Goal: Navigation & Orientation: Find specific page/section

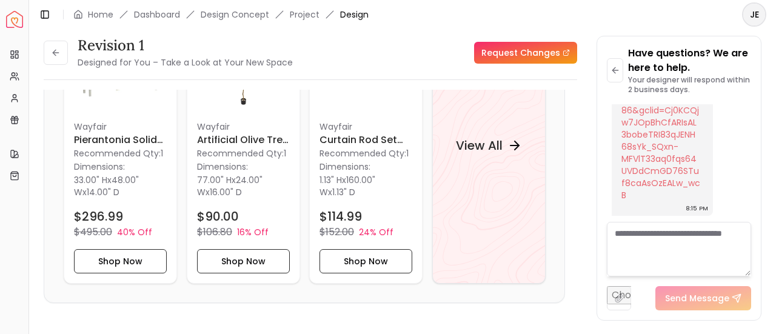
scroll to position [1230, 0]
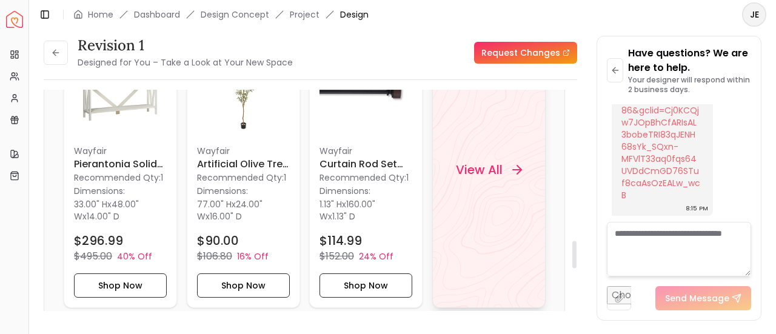
click at [489, 167] on h4 "View All" at bounding box center [479, 169] width 47 height 17
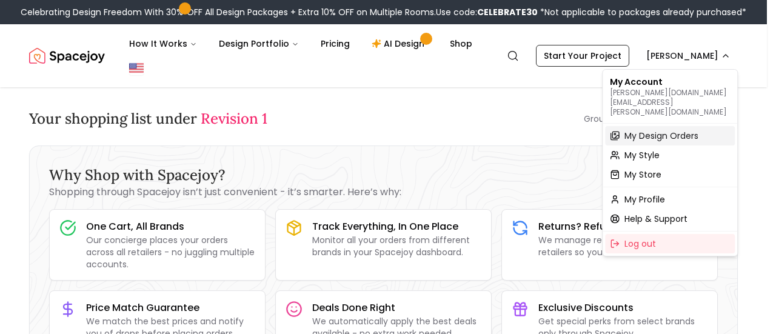
click at [670, 130] on span "My Design Orders" at bounding box center [662, 136] width 74 height 12
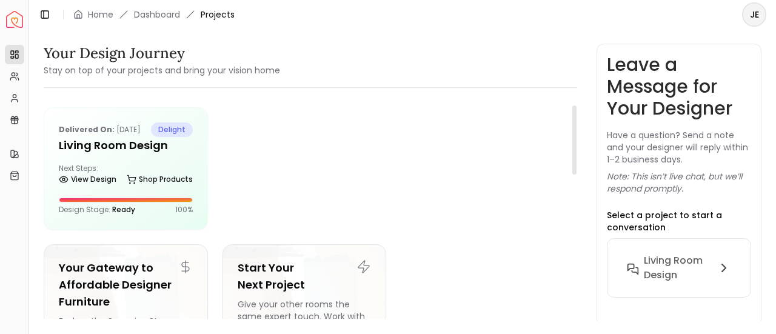
click at [573, 115] on div at bounding box center [575, 140] width 4 height 69
click at [102, 154] on h5 "Living Room Design" at bounding box center [126, 145] width 134 height 17
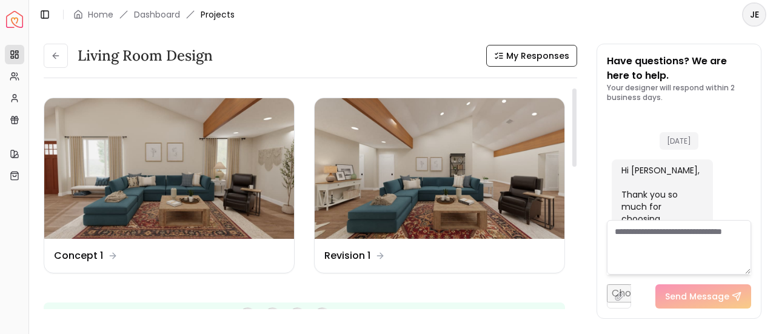
scroll to position [1766, 0]
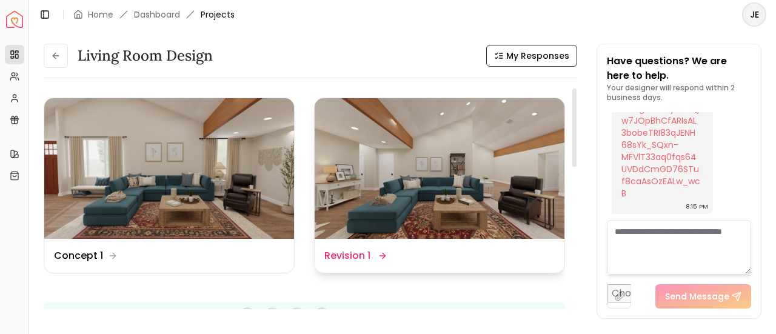
click at [455, 173] on img at bounding box center [440, 168] width 250 height 141
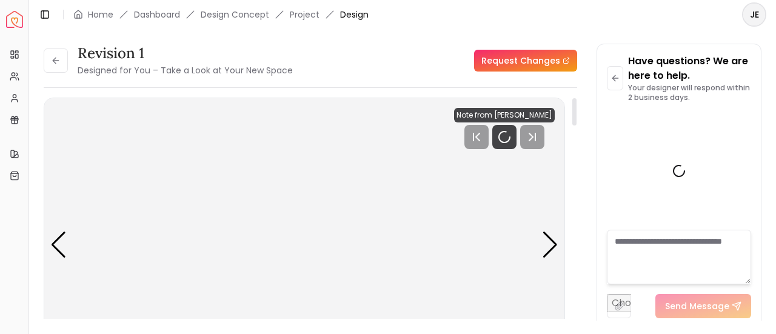
scroll to position [1757, 0]
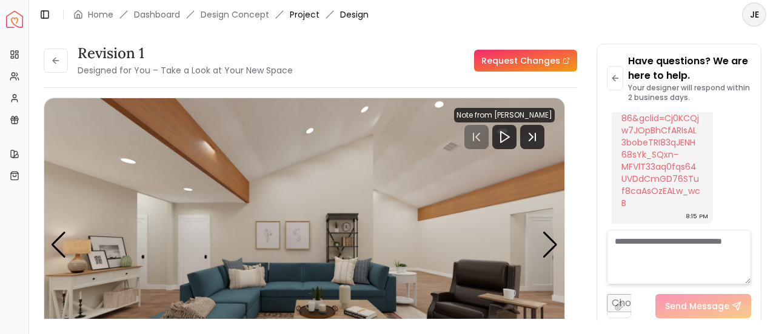
click at [313, 15] on link "Project" at bounding box center [305, 14] width 30 height 12
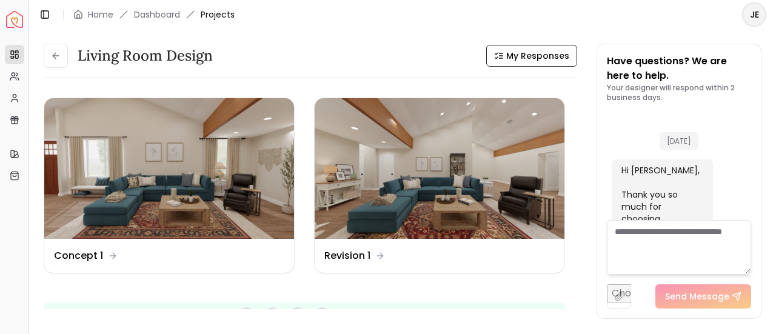
scroll to position [1766, 0]
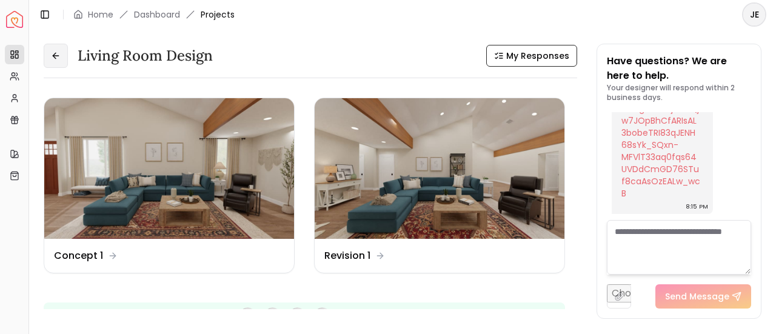
click at [56, 55] on icon at bounding box center [56, 56] width 10 height 10
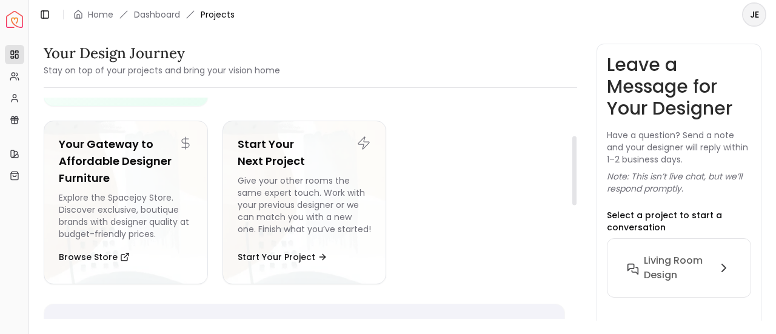
scroll to position [126, 0]
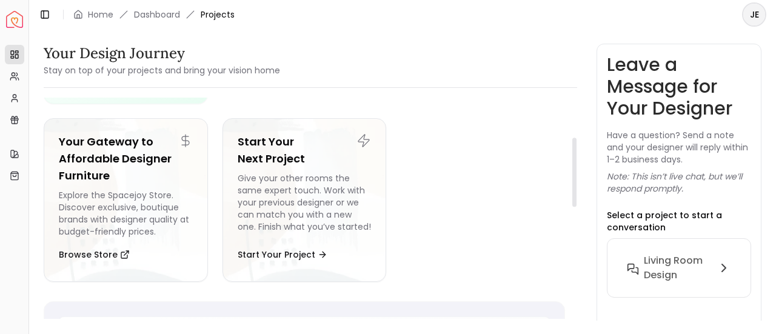
drag, startPoint x: 574, startPoint y: 123, endPoint x: 598, endPoint y: 163, distance: 46.8
click at [577, 163] on div at bounding box center [575, 172] width 4 height 69
click at [116, 177] on h5 "Your Gateway to Affordable Designer Furniture" at bounding box center [126, 158] width 134 height 51
